Goal: Check status: Check status

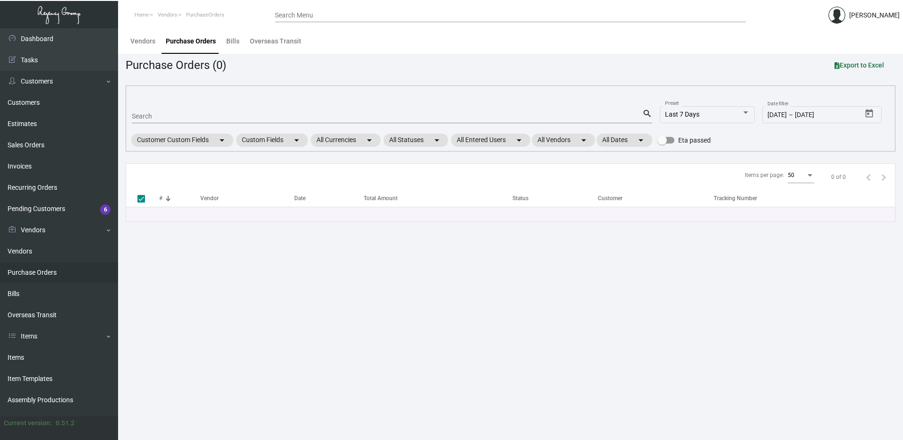
click at [40, 268] on link "Purchase Orders" at bounding box center [59, 272] width 118 height 21
click at [150, 115] on input "Search" at bounding box center [387, 117] width 511 height 8
paste input "99902"
type input "99902"
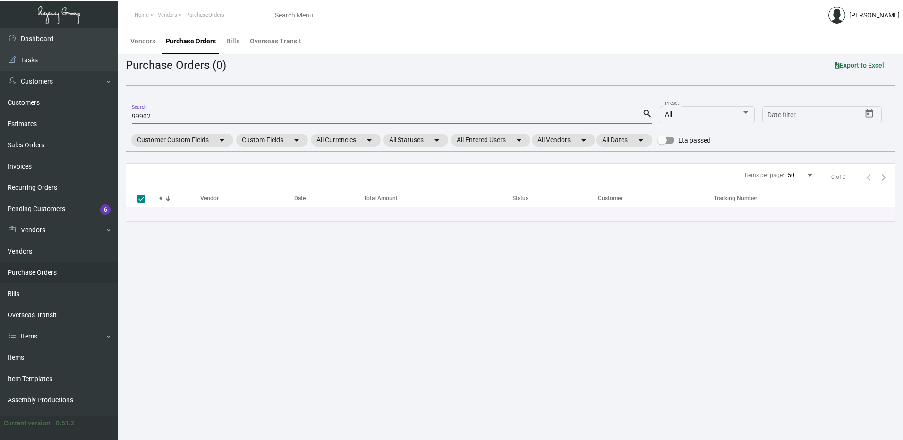
type input "99902"
checkbox input "false"
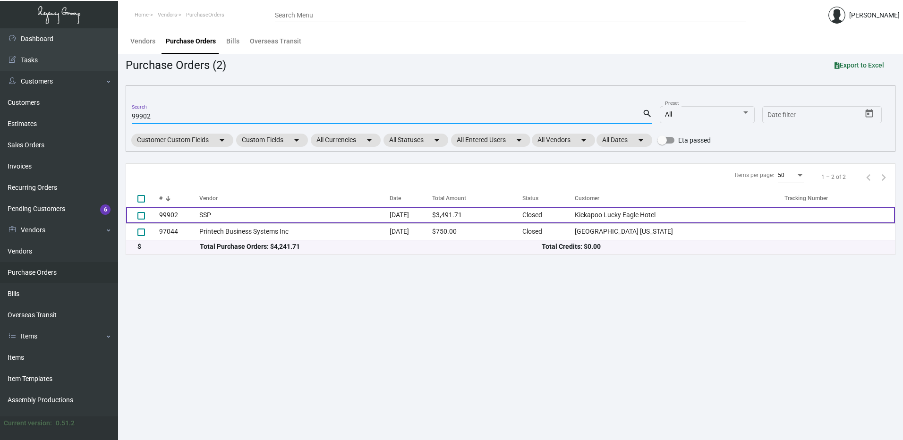
click at [238, 214] on td "SSP" at bounding box center [294, 215] width 190 height 17
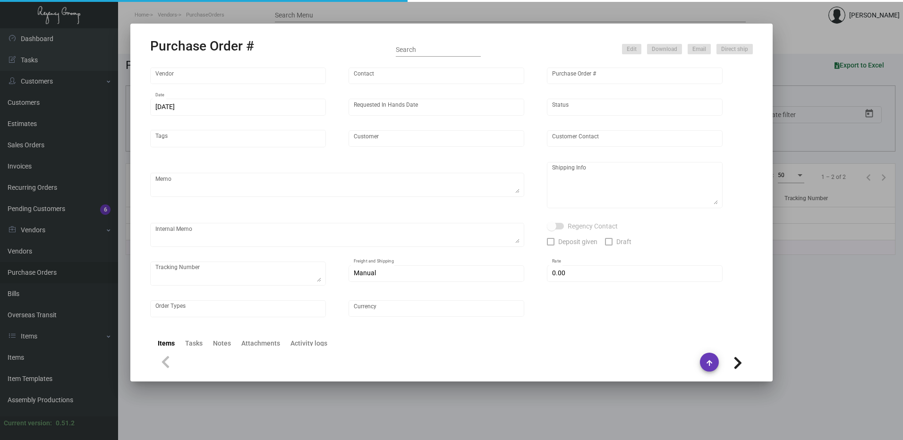
type input "SSP"
type input "[PERSON_NAME]"
type input "99902"
type input "[DATE]"
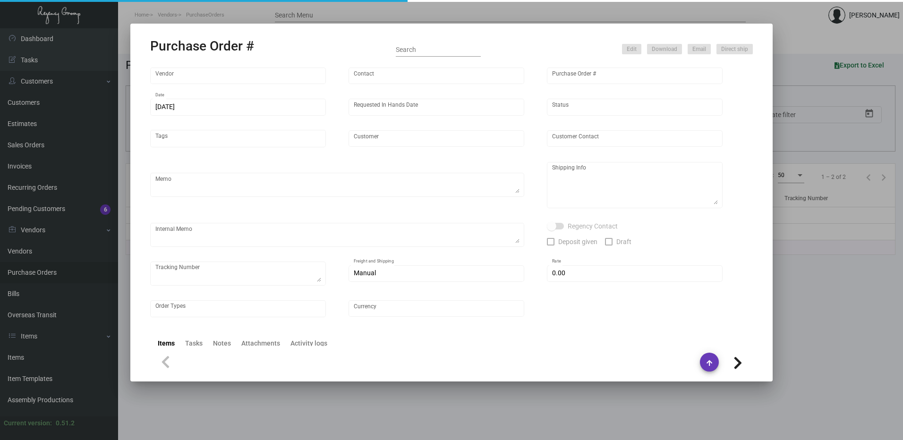
type input "Kickapoo Lucky Eagle Hotel"
type textarea "PLEASE SEND PDF PROOFS TO OUR ART TEAM ; [EMAIL_ADDRESS][DOMAIN_NAME] WITH ME I…"
type textarea "Regency Group LA - [PERSON_NAME] 10845 Vanowen [GEOGRAPHIC_DATA] US"
type textarea "7.25 - Proofs sent over; APPROVED. Shipped from SSP by UPS Ground TK#1Z1AY27603…"
checkbox input "true"
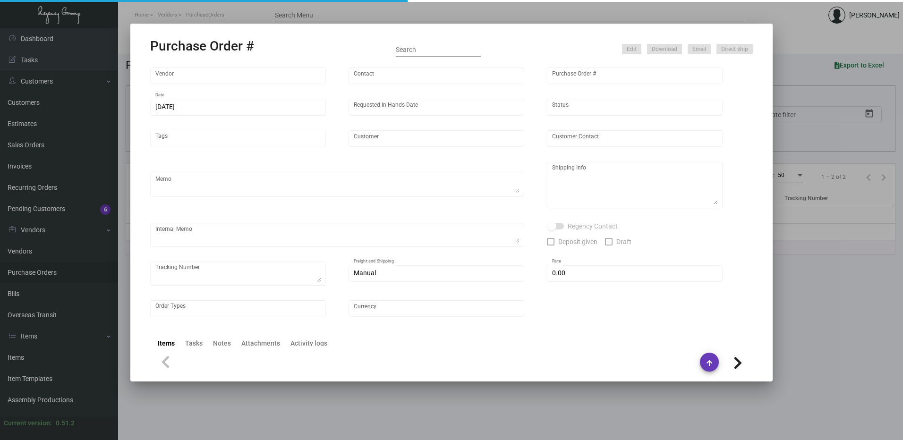
type input "$ 0.00"
type input "United States Dollar $"
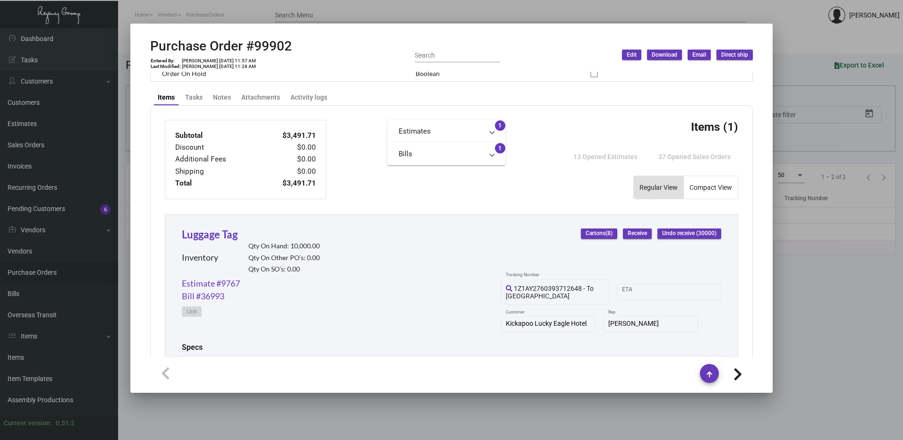
scroll to position [283, 0]
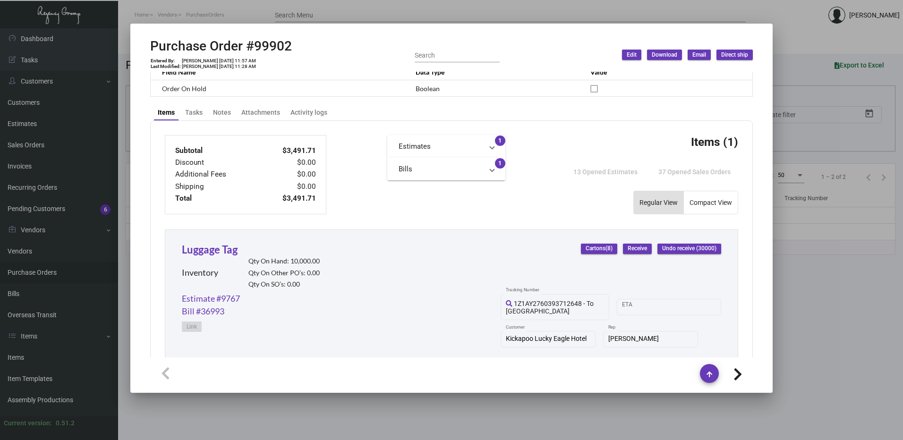
click at [443, 215] on div "Subtotal $3,491.71 Discount $0.00 Additional Fees $0.00 Shipping $0.00 Total $3…" at bounding box center [451, 344] width 603 height 448
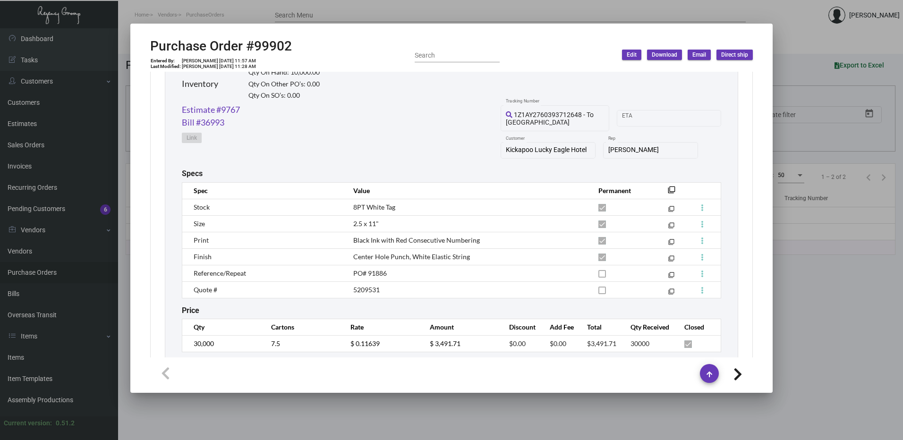
scroll to position [499, 0]
